Goal: Task Accomplishment & Management: Manage account settings

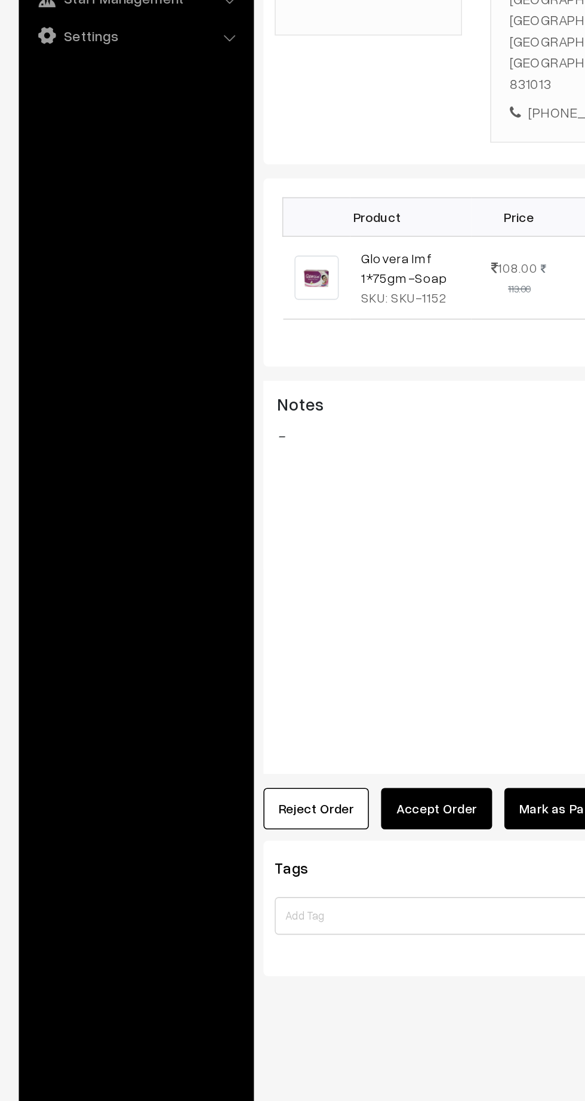
click at [251, 830] on button "Accept Order" at bounding box center [277, 843] width 70 height 26
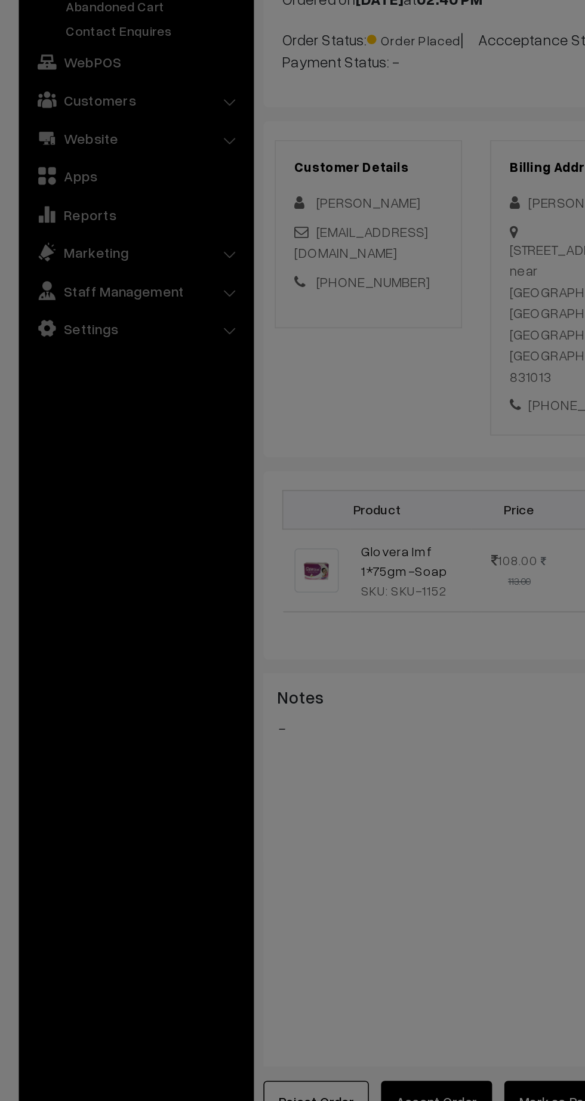
click at [306, 595] on div "× Accept Order Are you sure, you want to accept this order? Close Accept" at bounding box center [292, 550] width 585 height 1101
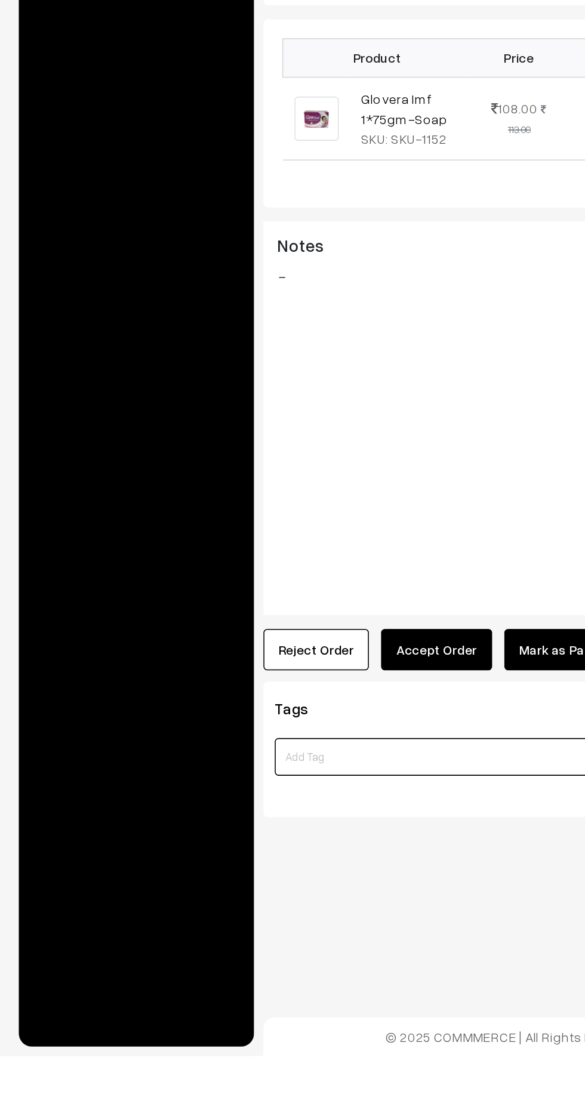
click at [265, 899] on input at bounding box center [301, 911] width 255 height 24
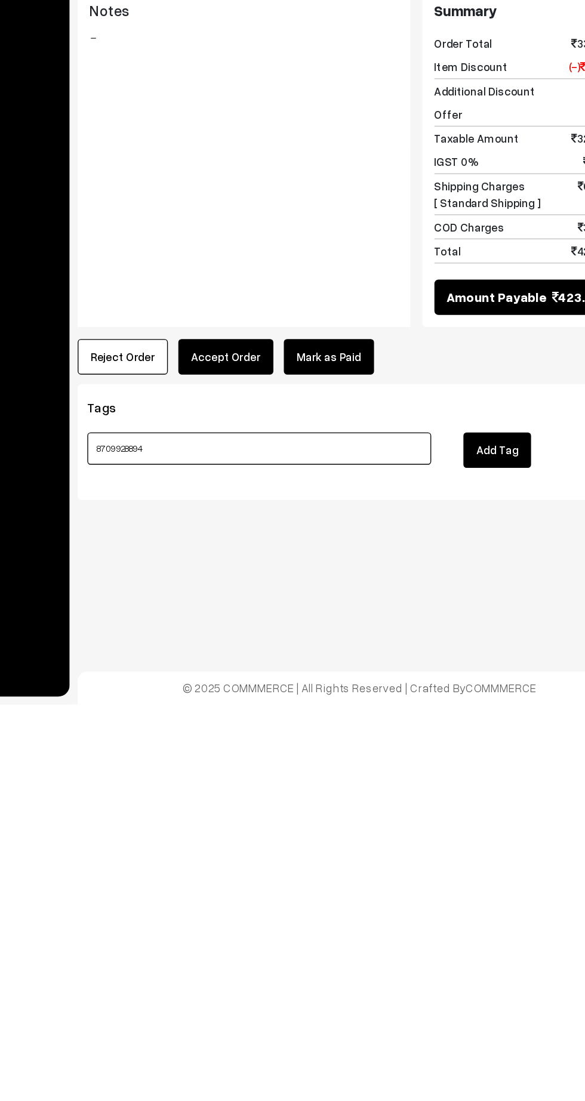
type input "8709928894"
click at [477, 899] on button "Add Tag" at bounding box center [478, 912] width 50 height 26
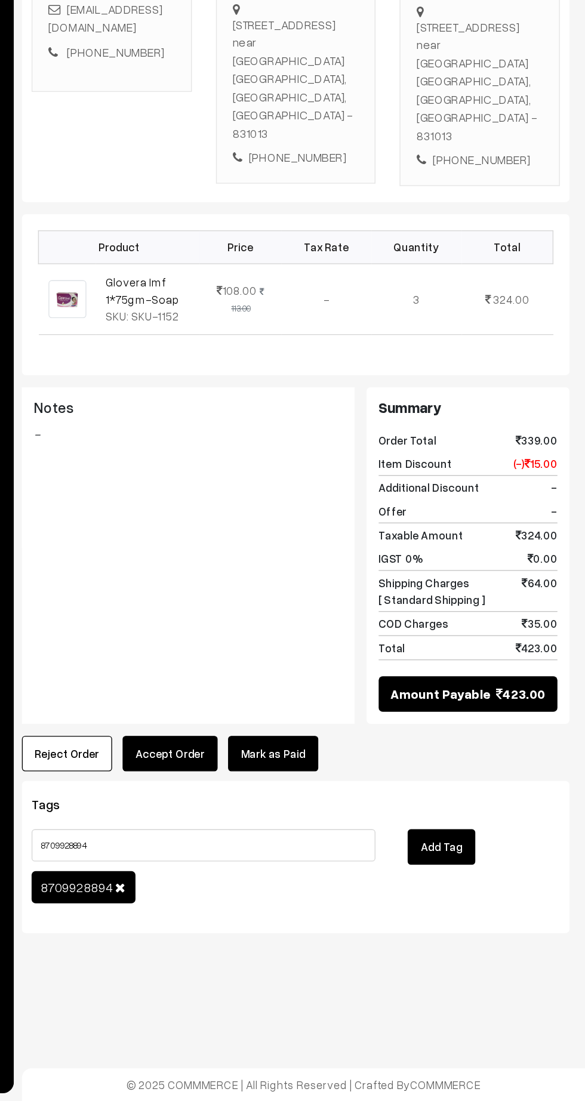
click at [279, 830] on button "Accept Order" at bounding box center [277, 843] width 70 height 26
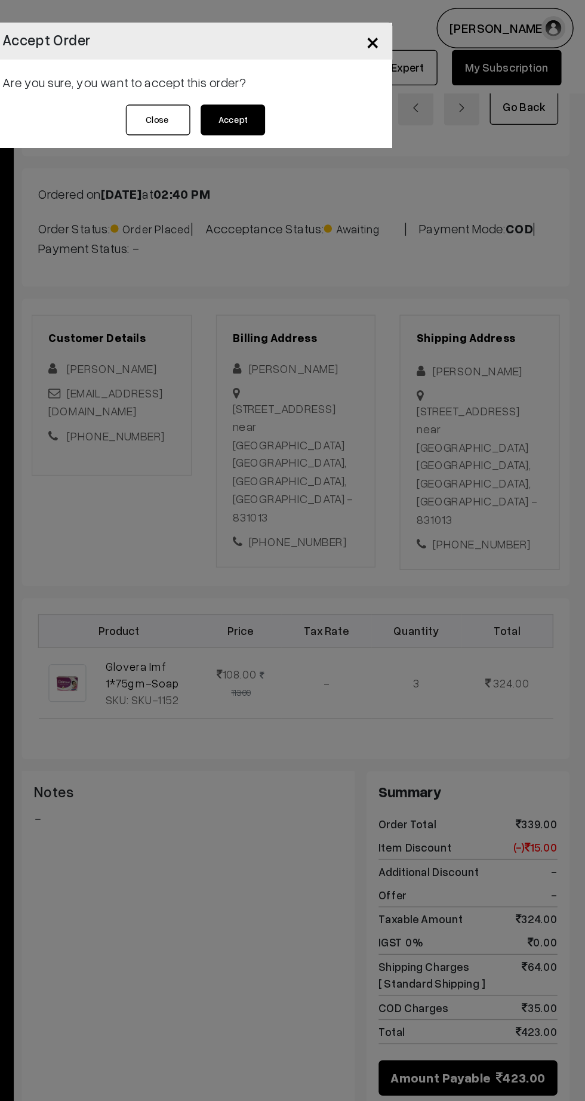
click at [330, 89] on button "Accept" at bounding box center [323, 89] width 48 height 23
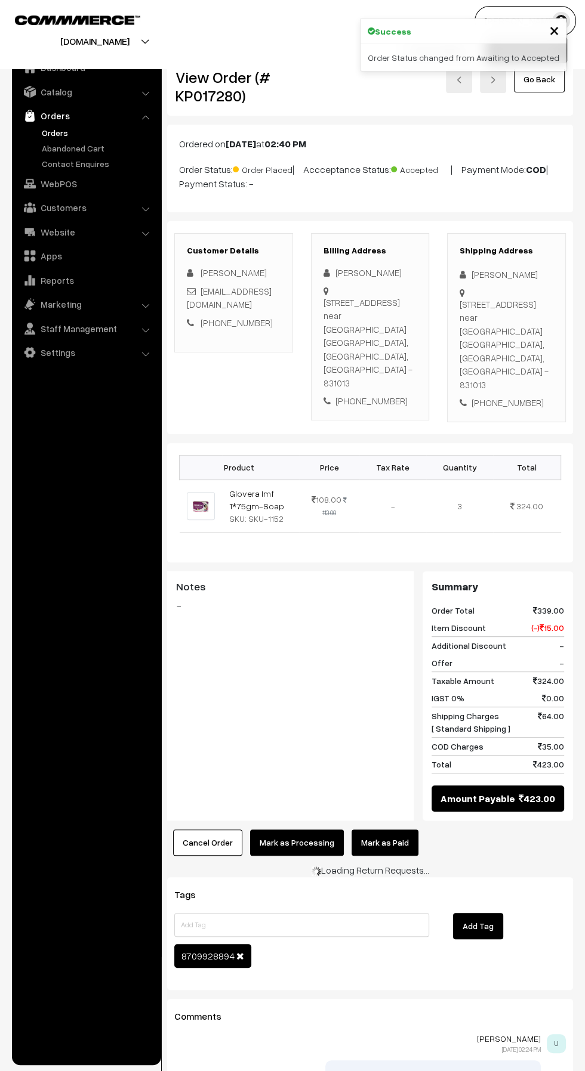
click at [291, 830] on button "Mark as Processing" at bounding box center [297, 843] width 94 height 26
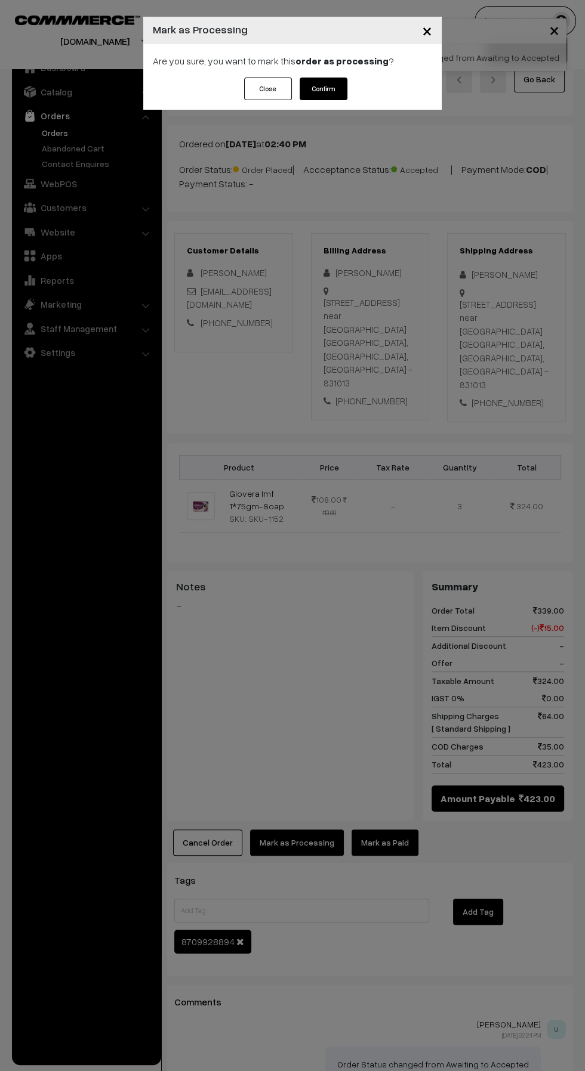
click at [340, 92] on button "Confirm" at bounding box center [323, 89] width 48 height 23
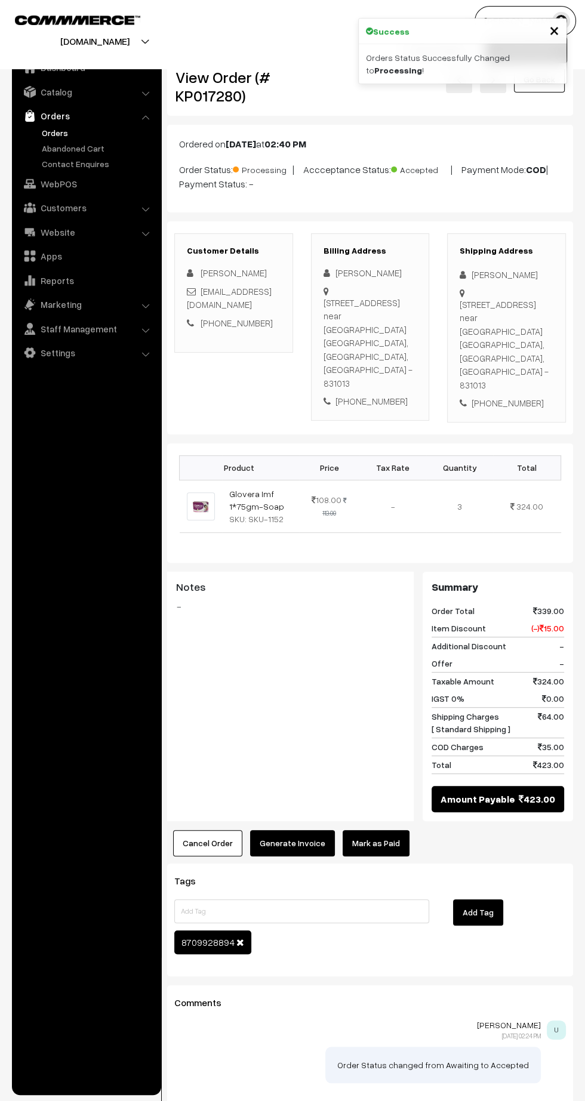
click at [293, 830] on button "Generate Invoice" at bounding box center [292, 843] width 85 height 26
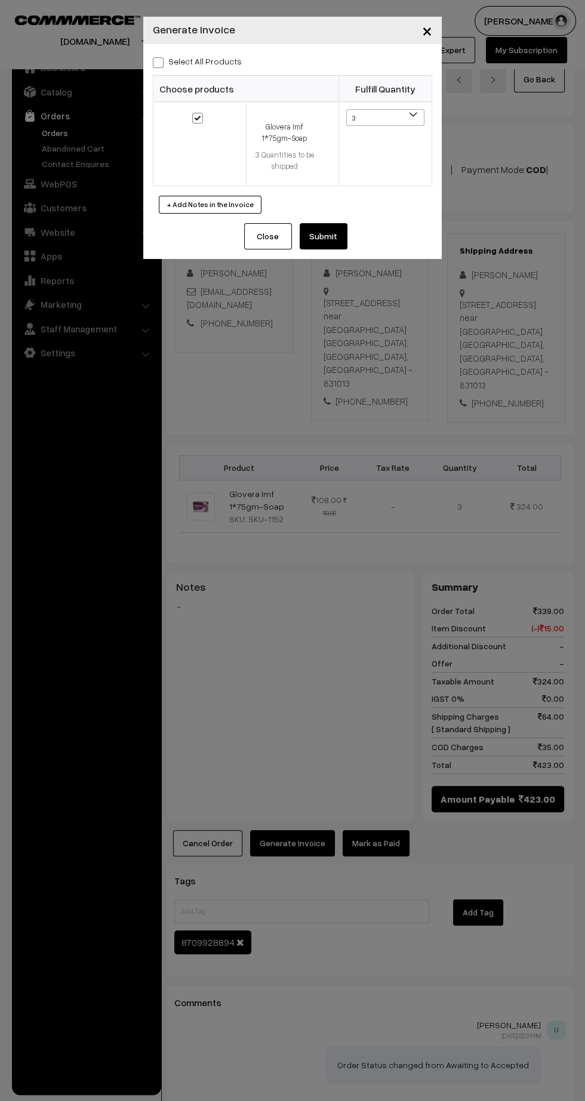
click at [336, 238] on button "Submit" at bounding box center [323, 236] width 48 height 26
